Goal: Task Accomplishment & Management: Manage account settings

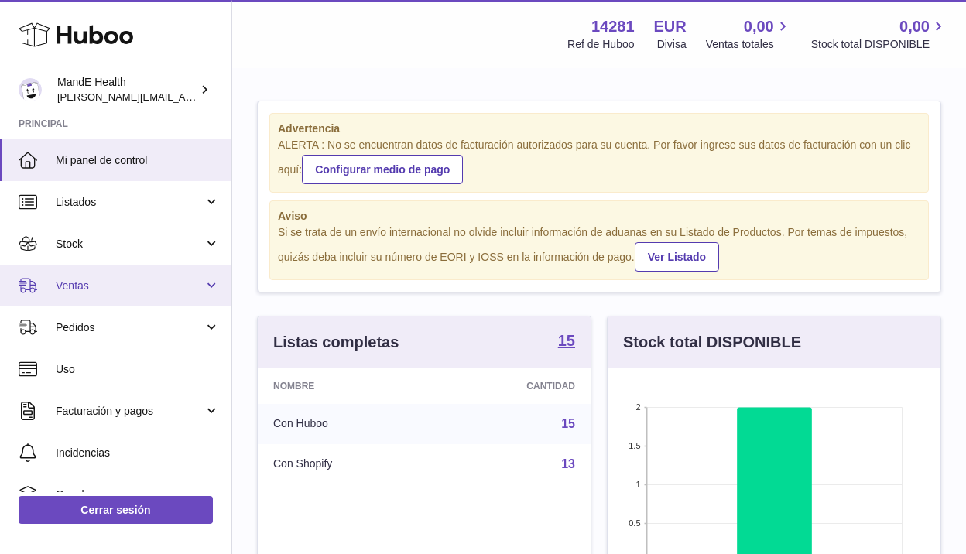
scroll to position [242, 333]
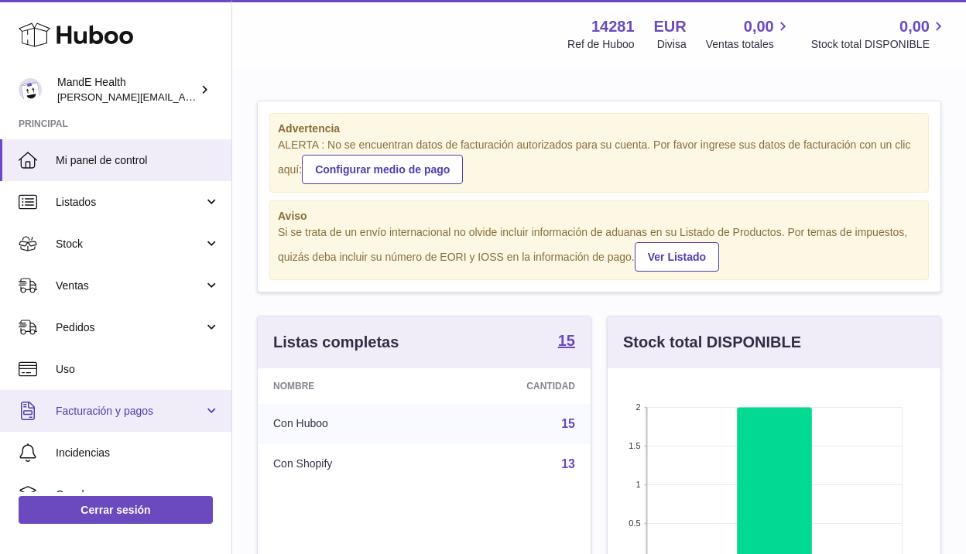
click at [97, 400] on link "Facturación y pagos" at bounding box center [116, 411] width 232 height 42
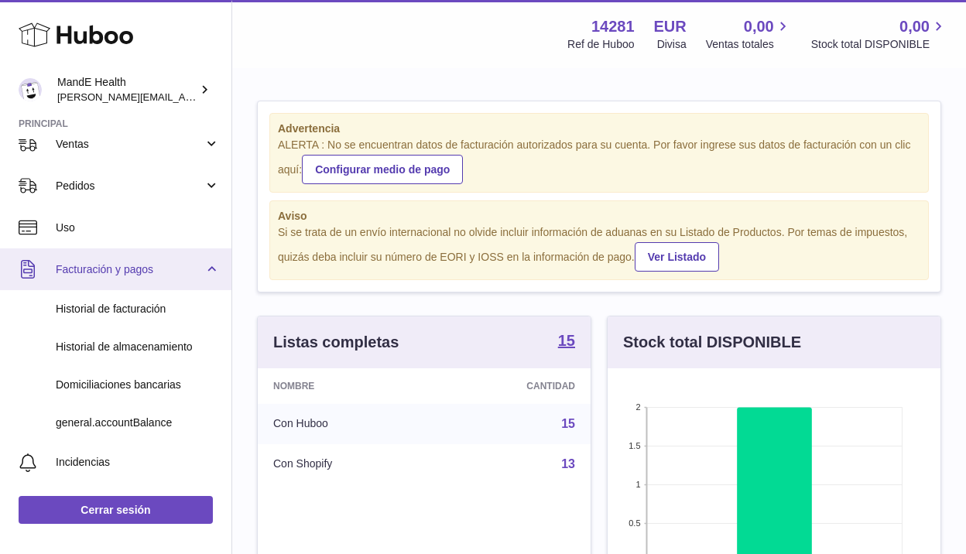
scroll to position [143, 0]
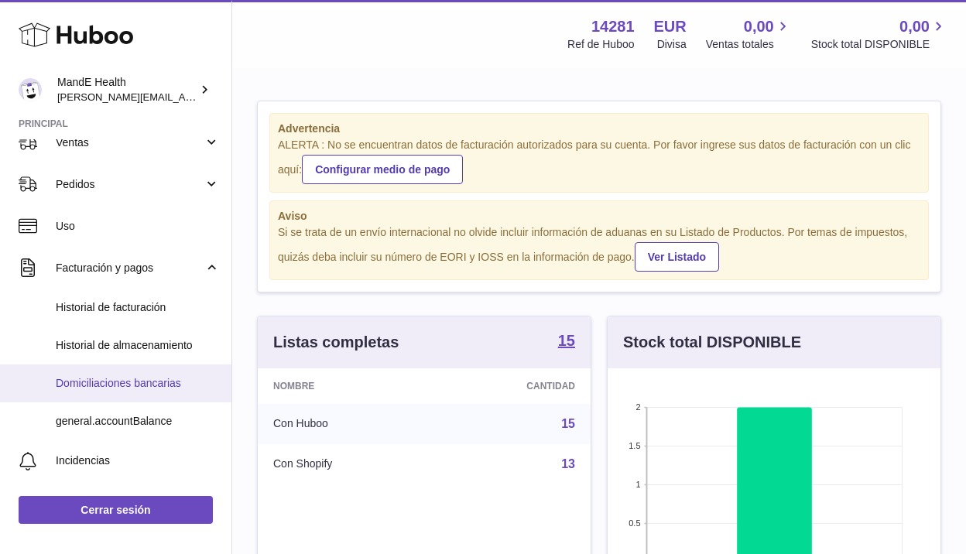
click at [95, 379] on span "Domiciliaciones bancarias" at bounding box center [138, 383] width 164 height 15
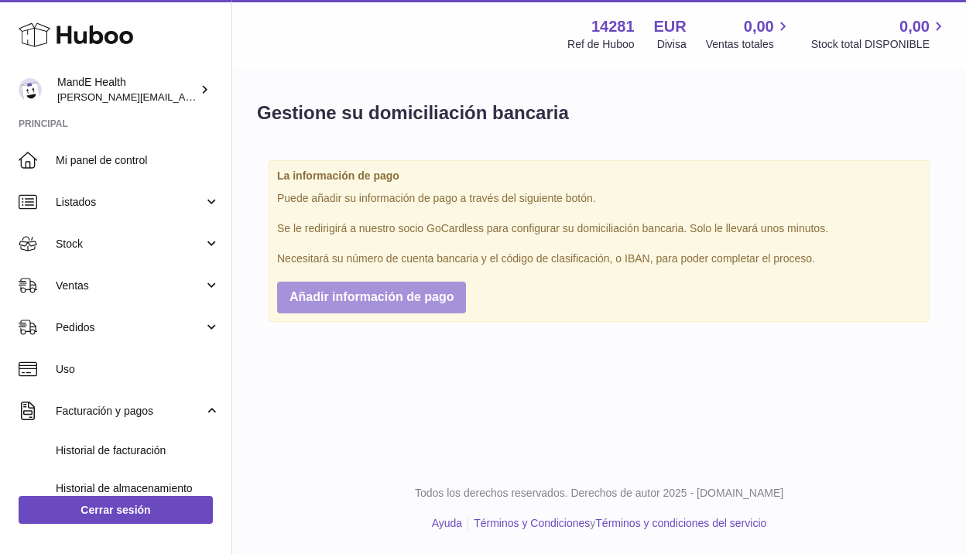
click at [444, 304] on span "Añadir información de pago" at bounding box center [372, 296] width 164 height 13
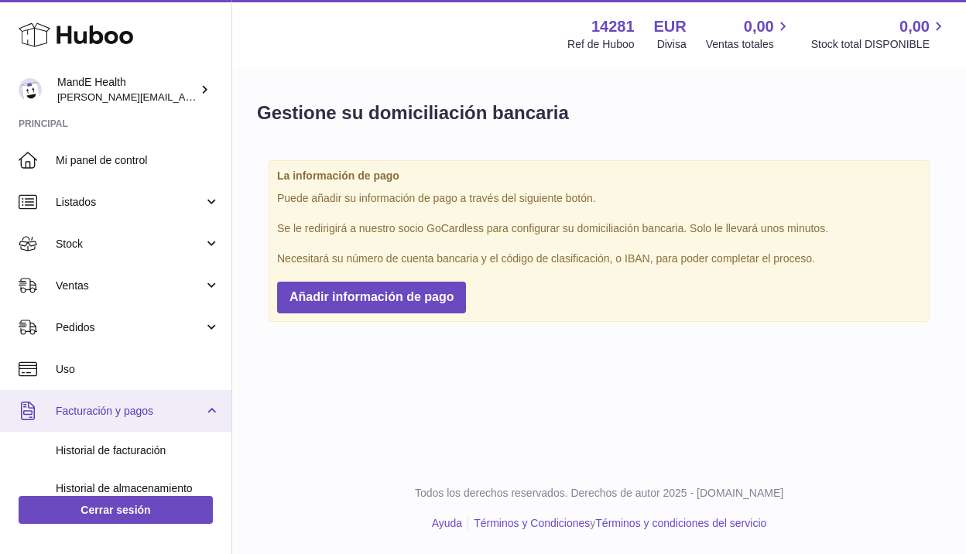
click at [100, 420] on link "Facturación y pagos" at bounding box center [116, 411] width 232 height 42
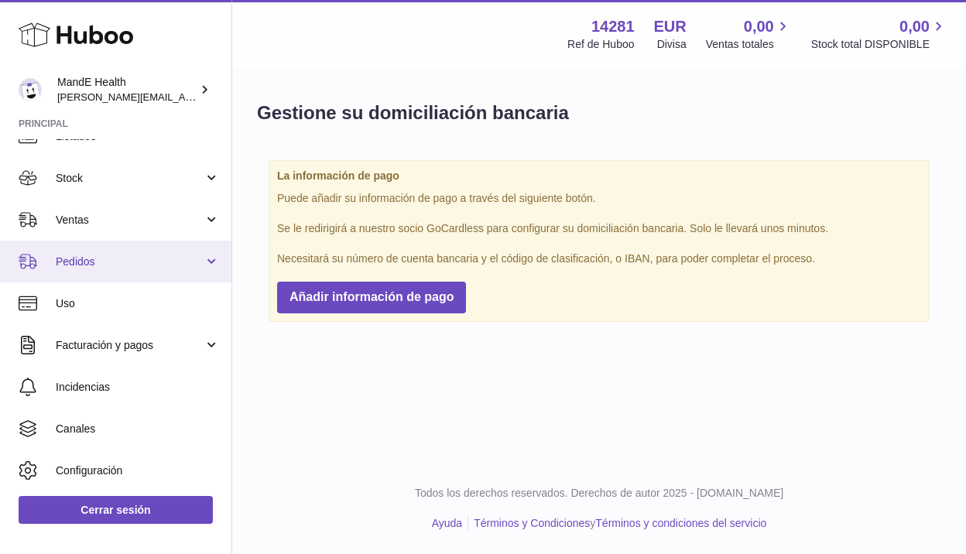
scroll to position [107, 0]
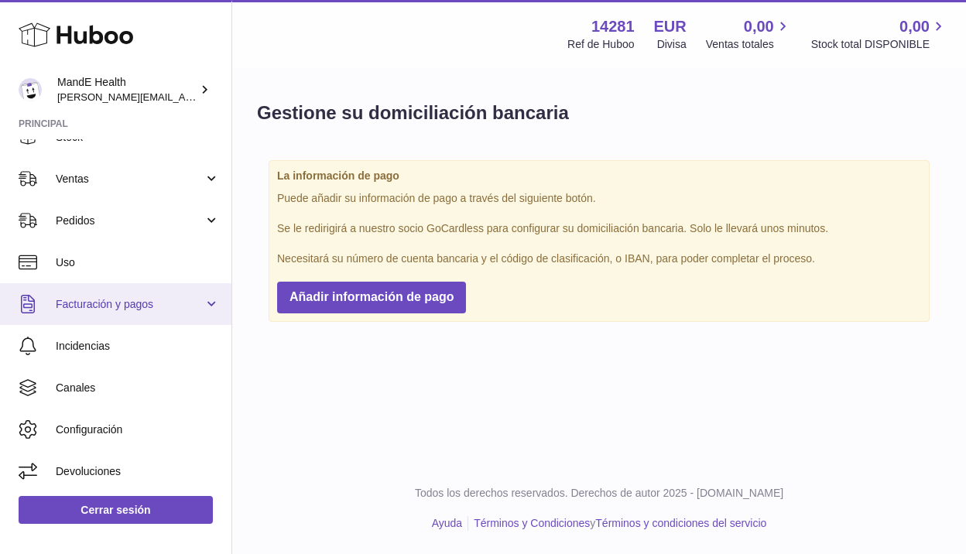
click at [111, 309] on span "Facturación y pagos" at bounding box center [130, 304] width 148 height 15
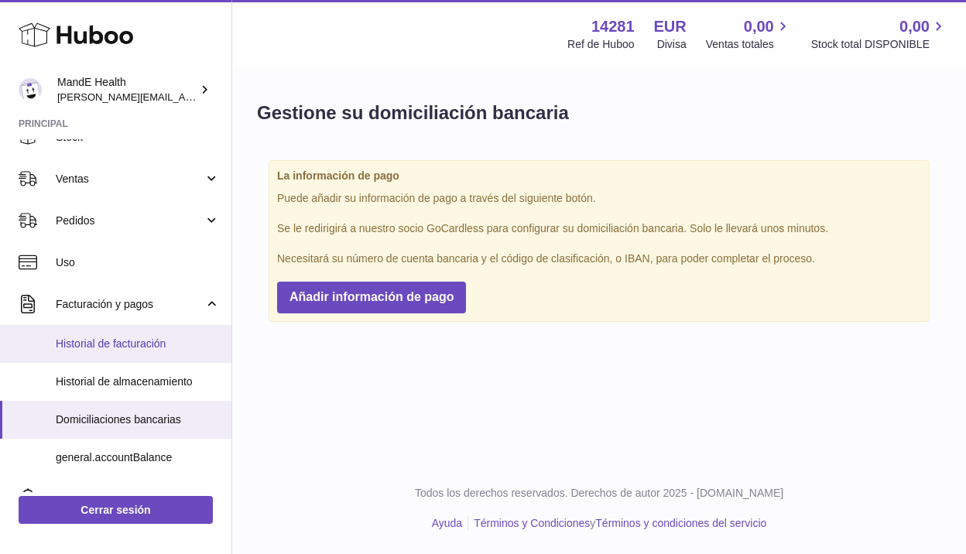
click at [102, 352] on link "Historial de facturación" at bounding box center [116, 344] width 232 height 38
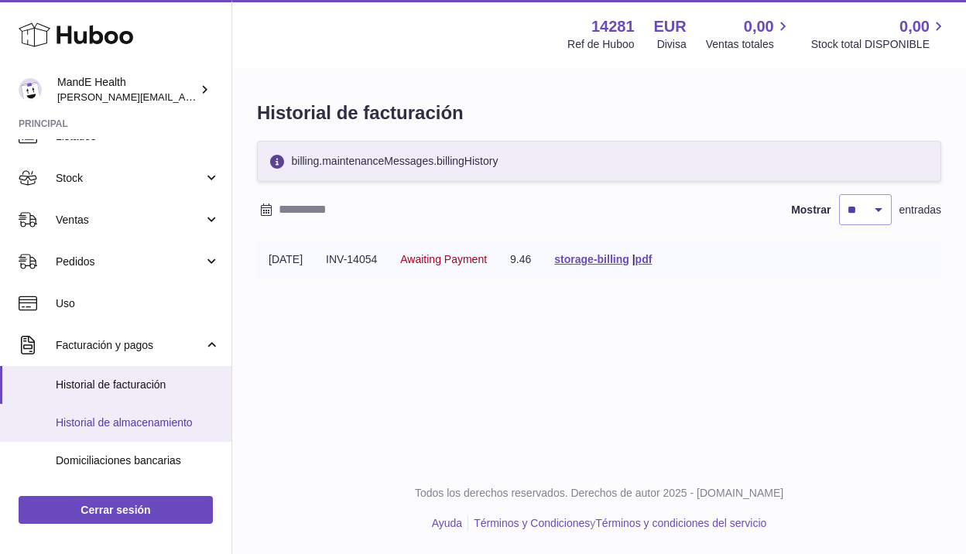
scroll to position [68, 0]
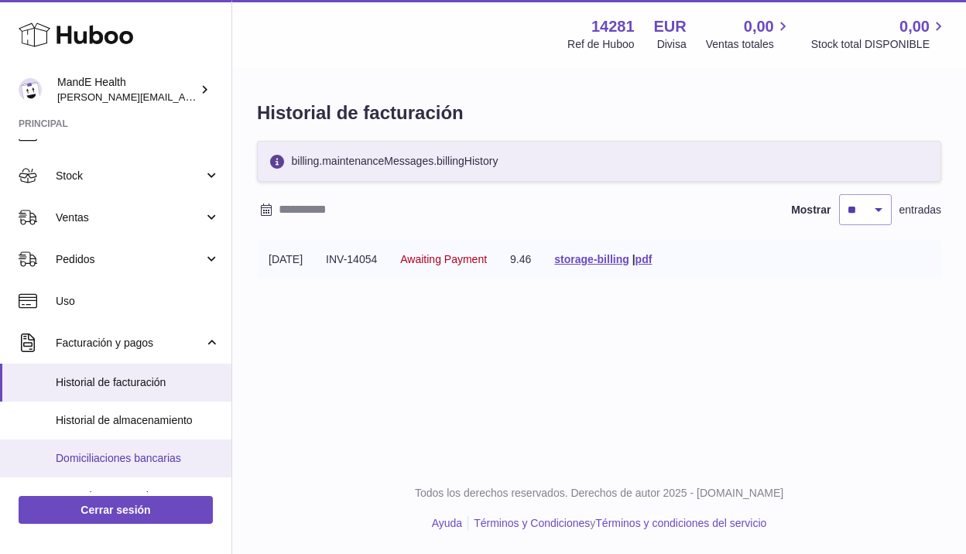
click at [89, 458] on span "Domiciliaciones bancarias" at bounding box center [138, 458] width 164 height 15
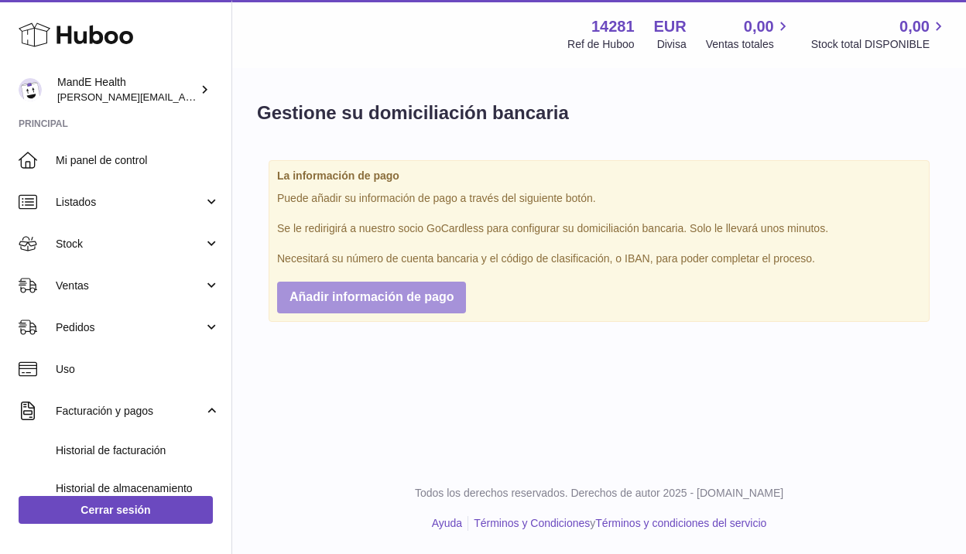
click at [319, 300] on span "Añadir información de pago" at bounding box center [372, 296] width 164 height 13
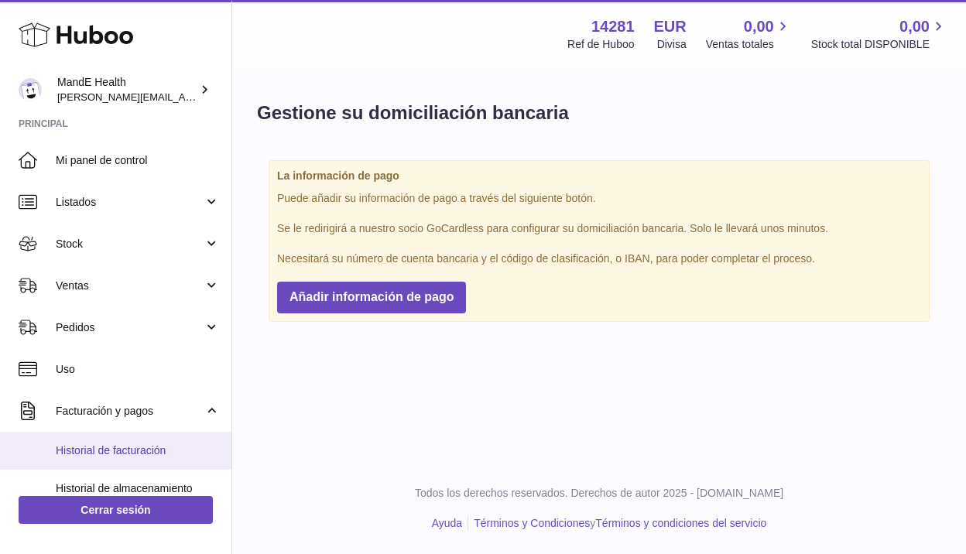
click at [94, 440] on link "Historial de facturación" at bounding box center [116, 451] width 232 height 38
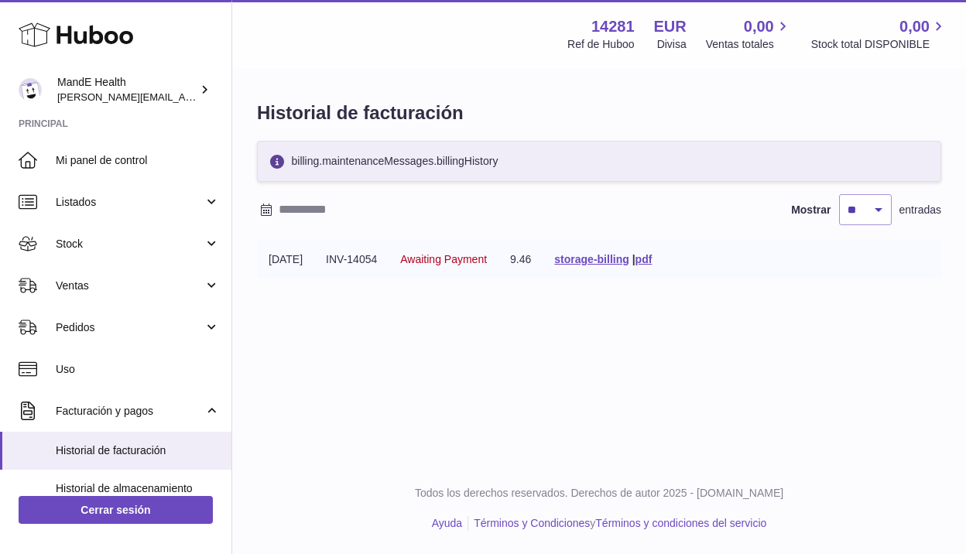
click at [610, 247] on td "storage-billing | pdf" at bounding box center [603, 260] width 121 height 38
click at [607, 260] on link "storage-billing" at bounding box center [591, 259] width 74 height 12
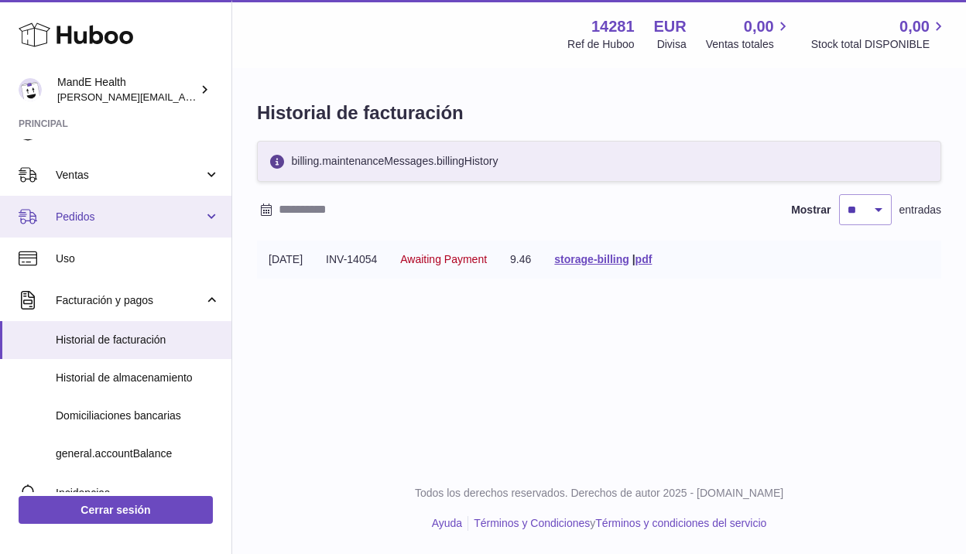
scroll to position [138, 0]
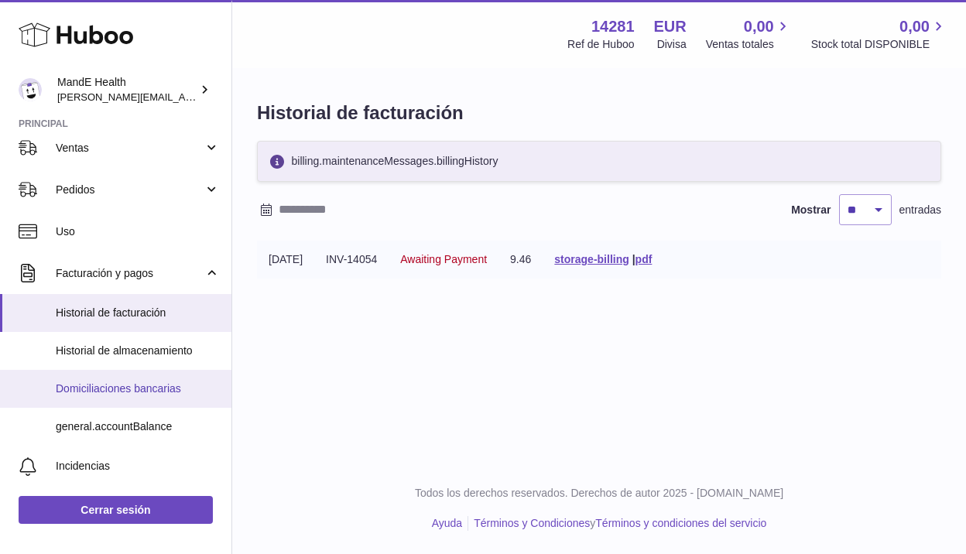
click at [94, 386] on span "Domiciliaciones bancarias" at bounding box center [138, 389] width 164 height 15
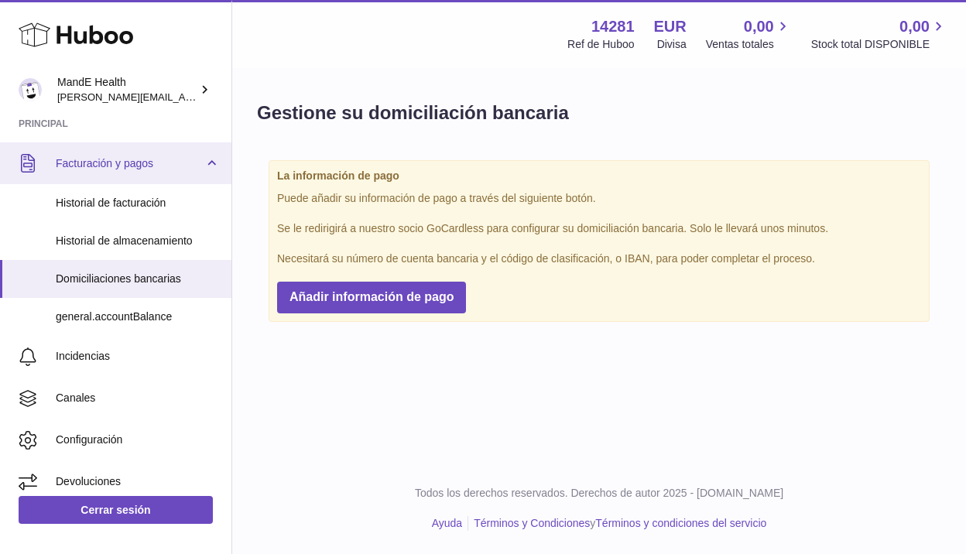
scroll to position [258, 0]
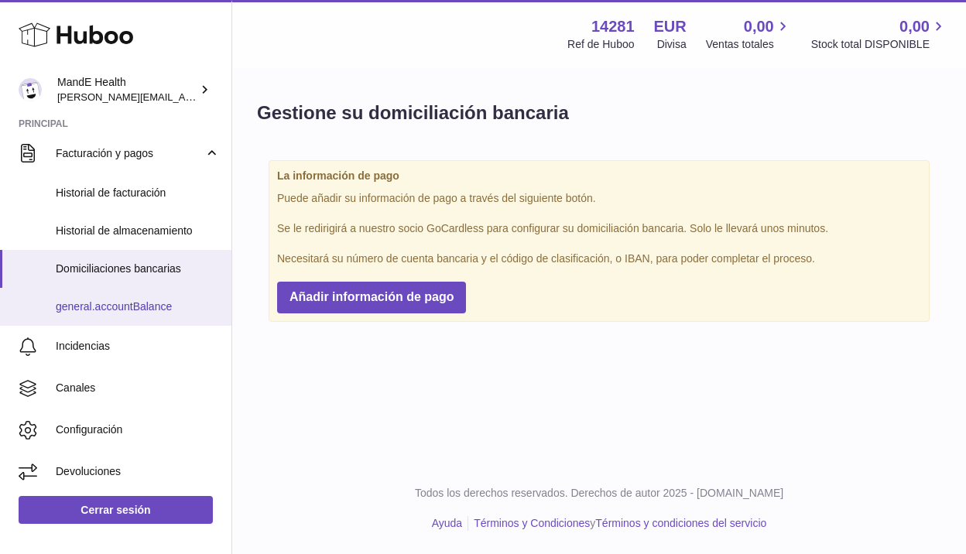
click at [144, 297] on link "general.accountBalance" at bounding box center [116, 307] width 232 height 38
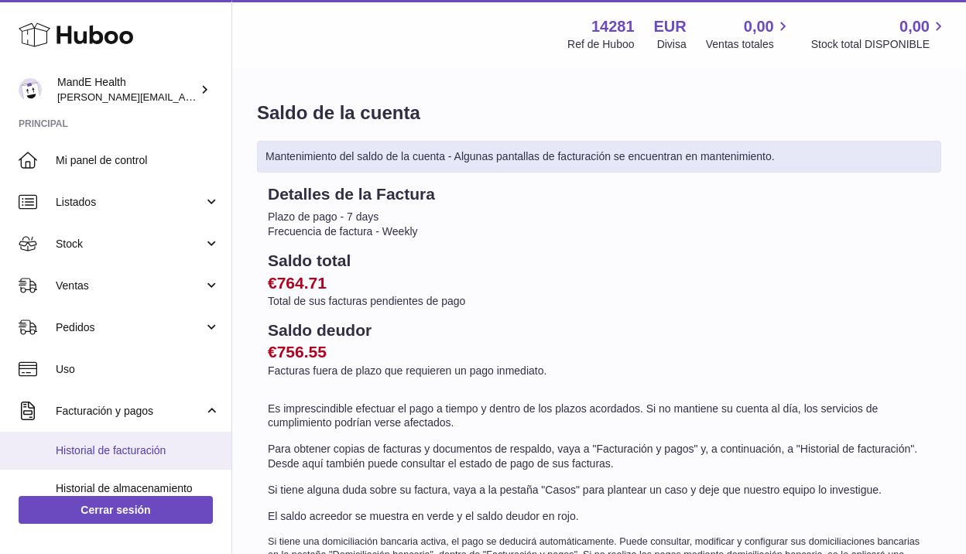
click at [108, 446] on span "Historial de facturación" at bounding box center [138, 451] width 164 height 15
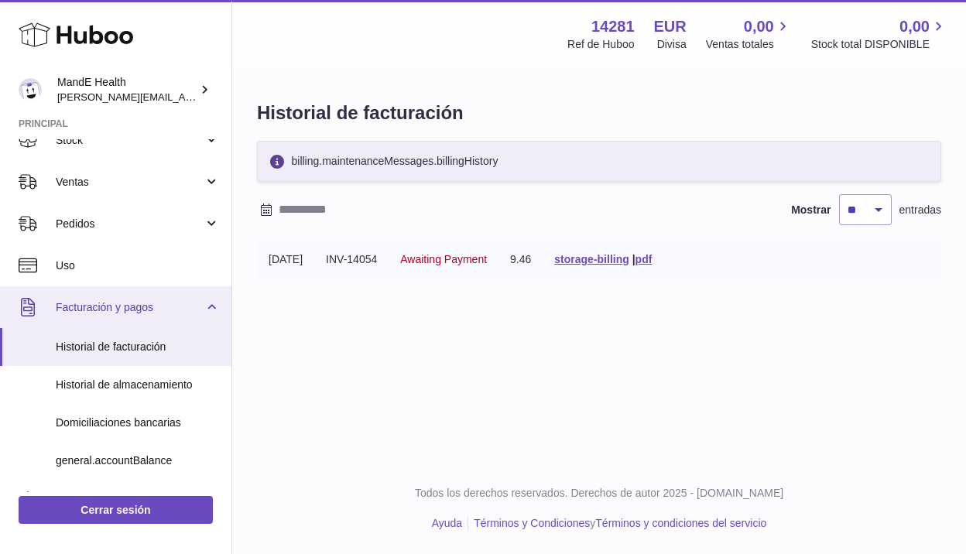
scroll to position [121, 0]
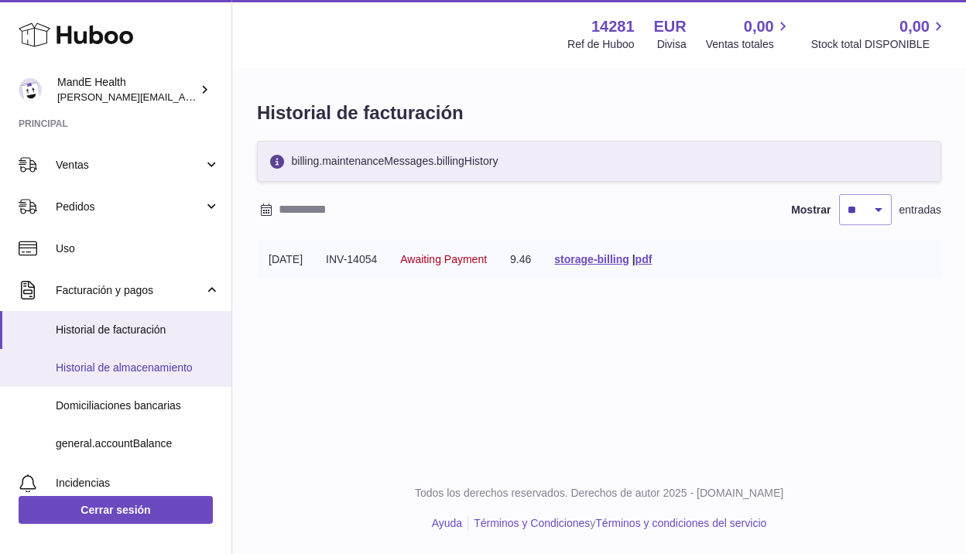
click at [115, 365] on span "Historial de almacenamiento" at bounding box center [138, 368] width 164 height 15
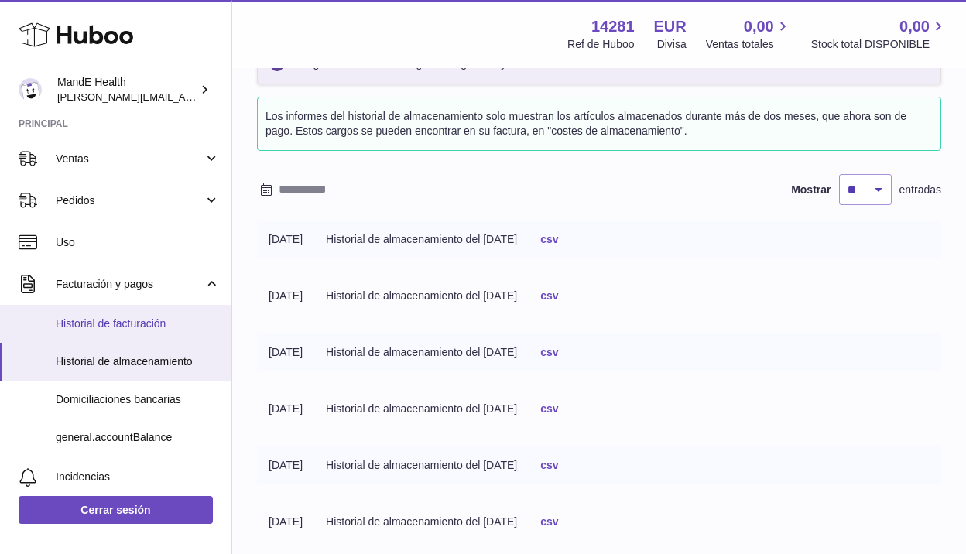
scroll to position [138, 0]
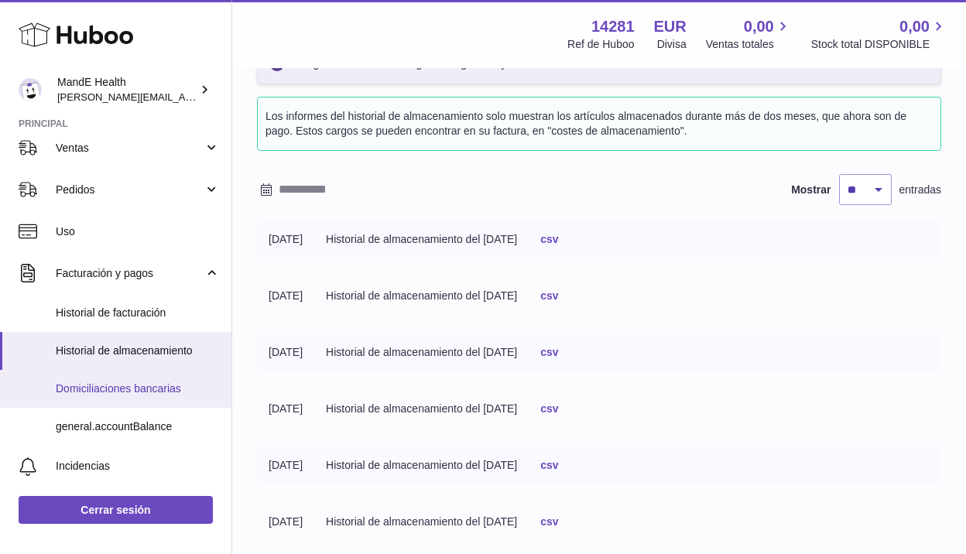
click at [105, 391] on span "Domiciliaciones bancarias" at bounding box center [138, 389] width 164 height 15
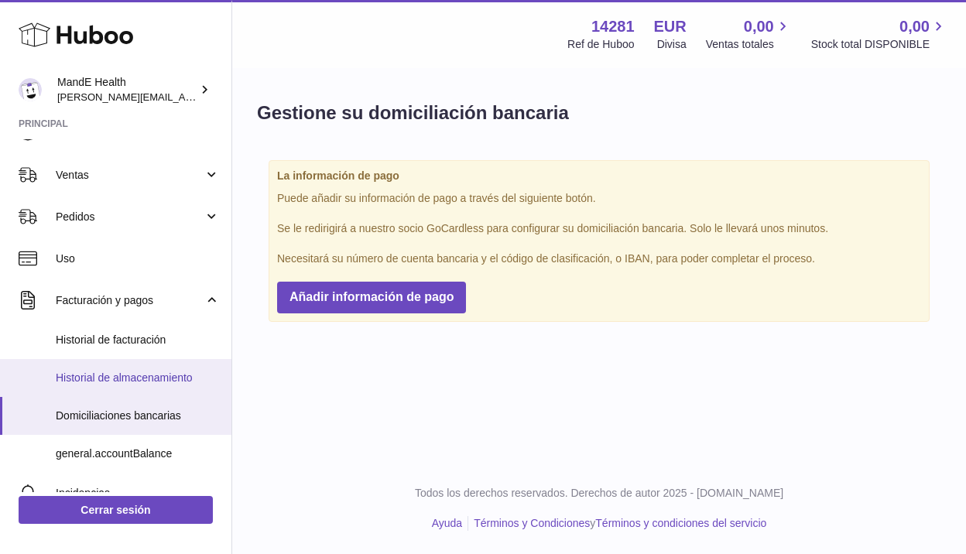
scroll to position [112, 0]
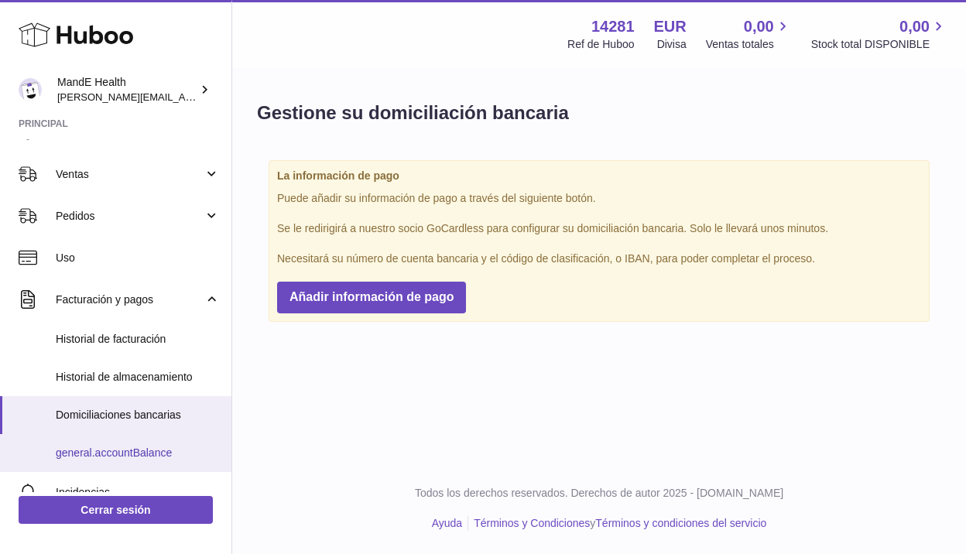
click at [120, 456] on span "general.accountBalance" at bounding box center [138, 453] width 164 height 15
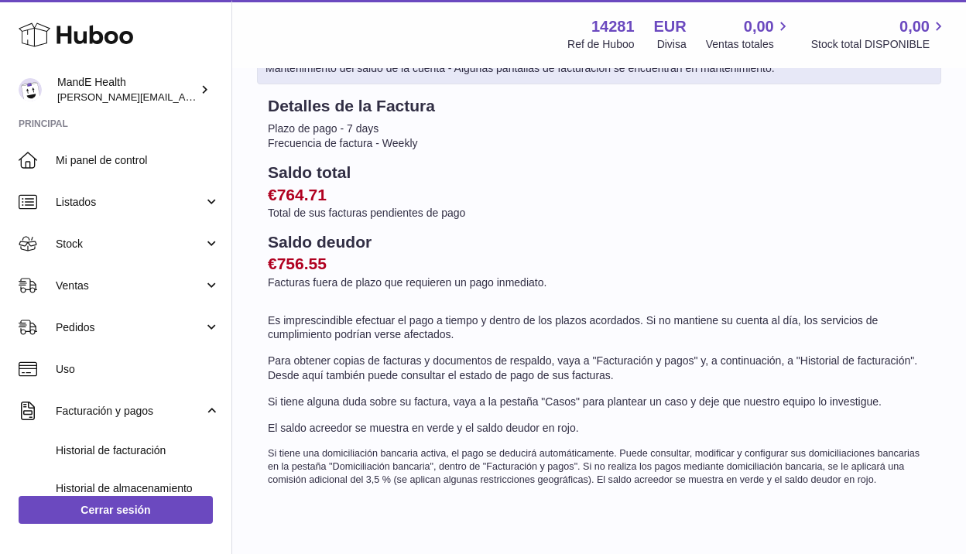
scroll to position [89, 0]
drag, startPoint x: 343, startPoint y: 319, endPoint x: 662, endPoint y: 316, distance: 319.1
click at [662, 316] on p "Es imprescindible efectuar el pago a tiempo y dentro de los plazos acordados. S…" at bounding box center [599, 327] width 663 height 29
click at [660, 271] on h2 "€756.55" at bounding box center [599, 263] width 663 height 22
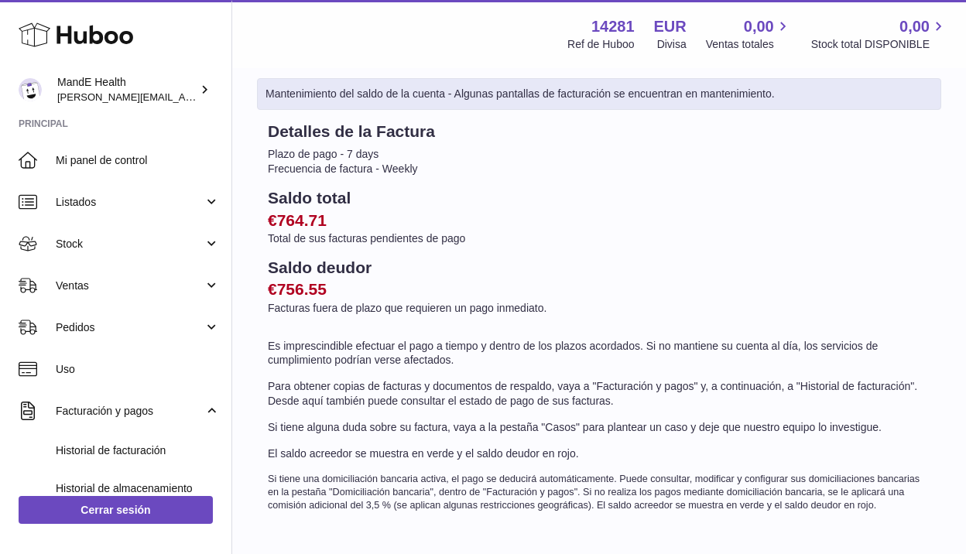
scroll to position [67, 0]
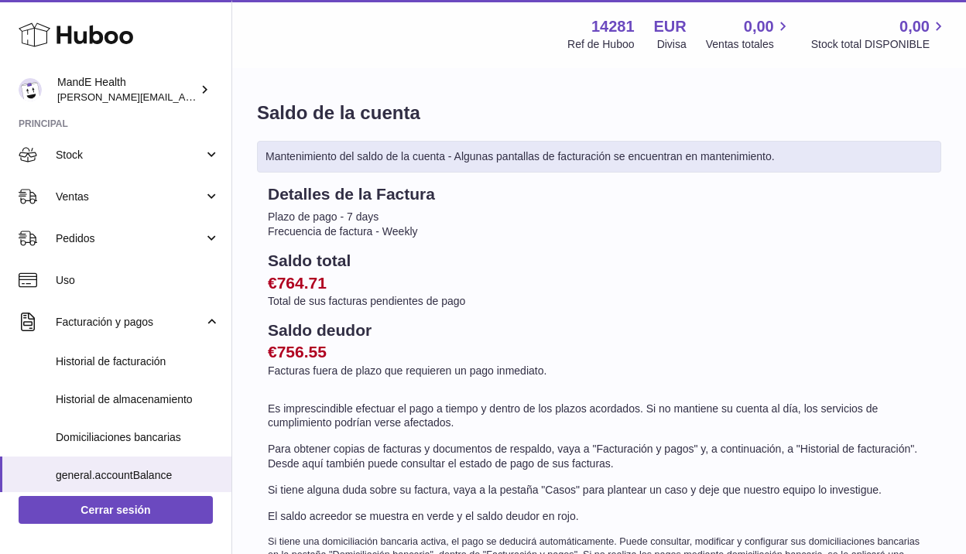
scroll to position [105, 0]
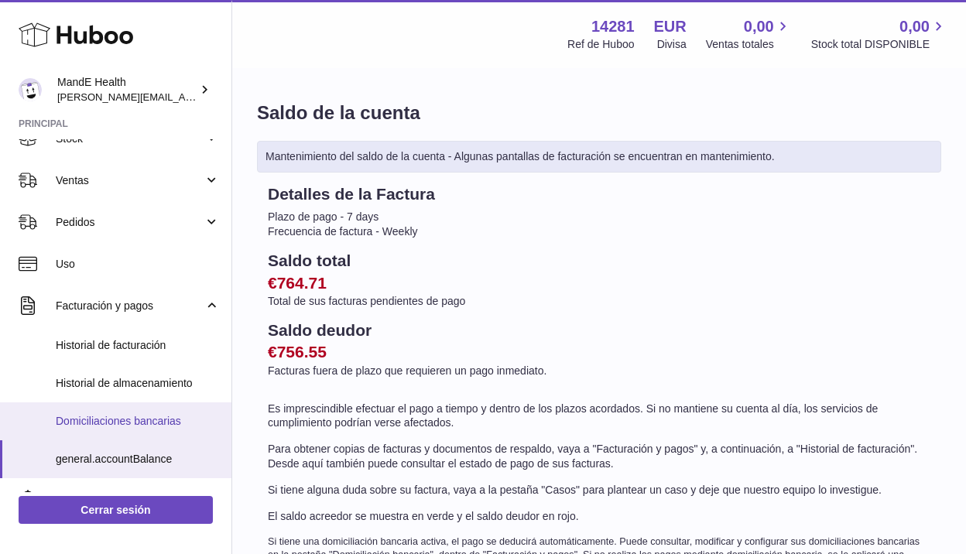
click at [92, 422] on span "Domiciliaciones bancarias" at bounding box center [138, 421] width 164 height 15
